Goal: Find specific page/section: Find specific page/section

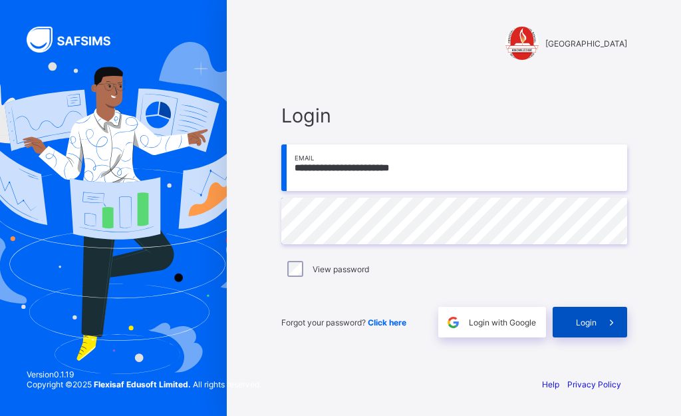
click at [597, 331] on span at bounding box center [612, 322] width 31 height 31
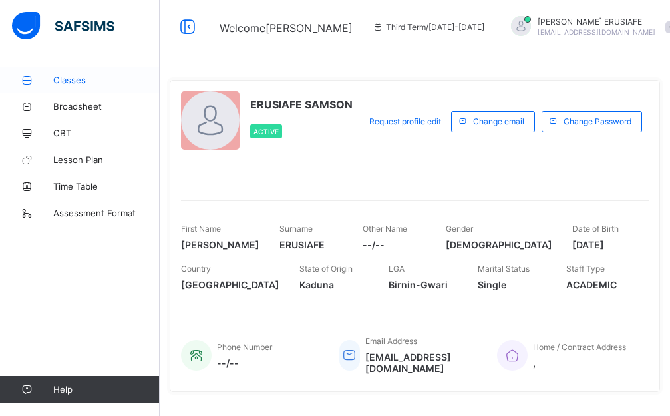
click at [59, 81] on span "Classes" at bounding box center [106, 80] width 106 height 11
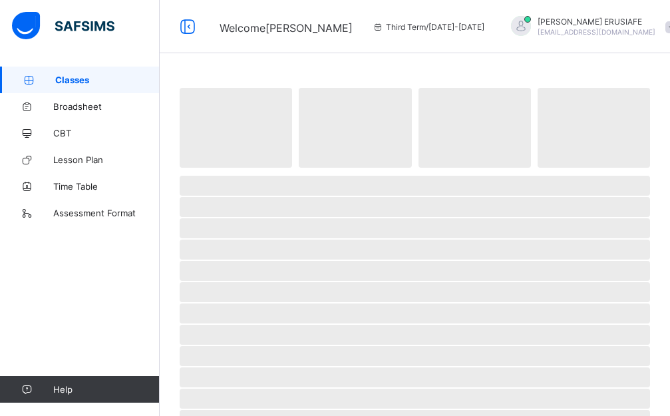
click at [59, 81] on span "Classes" at bounding box center [107, 80] width 104 height 11
